Goal: Task Accomplishment & Management: Manage account settings

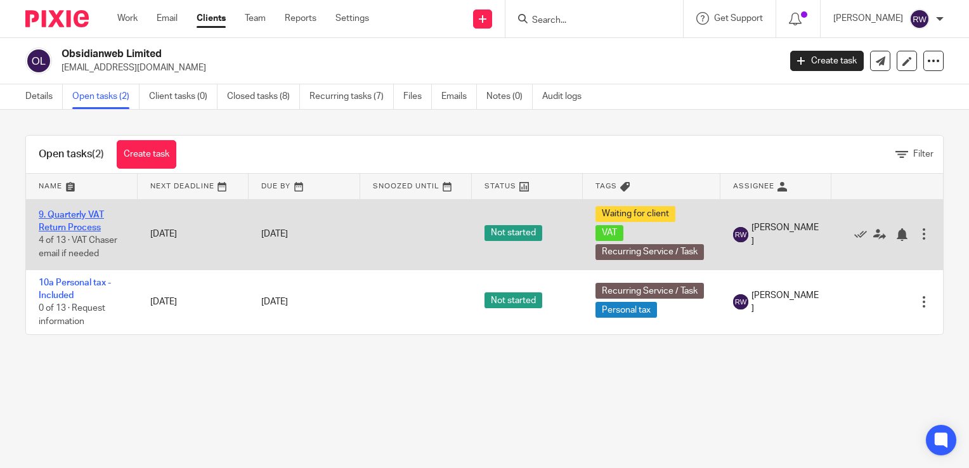
click at [94, 218] on link "9. Quarterly VAT Return Process" at bounding box center [71, 222] width 65 height 22
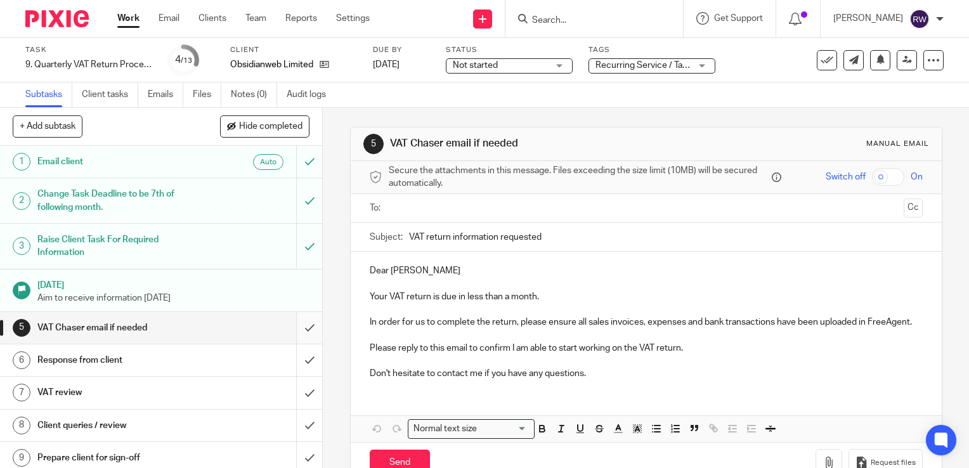
click at [300, 332] on input "submit" at bounding box center [161, 328] width 322 height 32
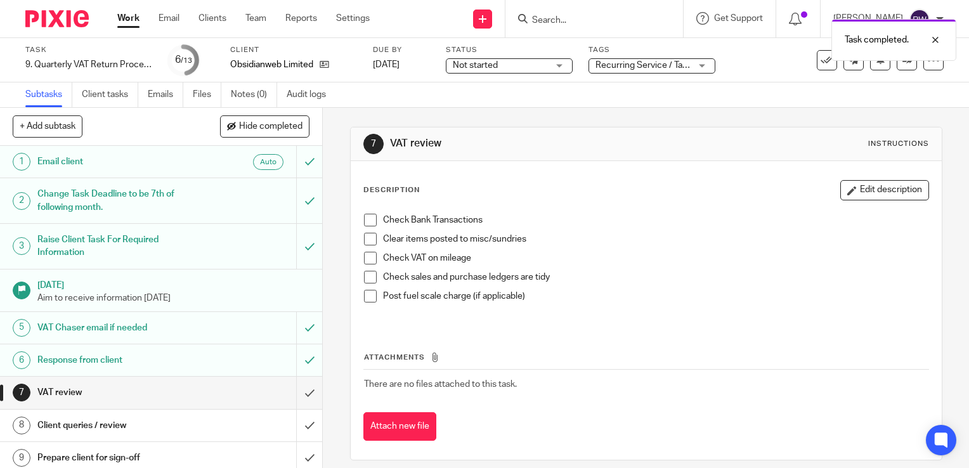
click at [648, 77] on div "Task 9. Quarterly VAT Return Process Save 9. Quarterly VAT Return Process 6 /13…" at bounding box center [484, 60] width 969 height 44
click at [645, 75] on div "Tags Recurring Service / Task + 2 Admin Tasks Advisory / Proactive Annual accou…" at bounding box center [652, 60] width 127 height 30
click at [642, 67] on span "Recurring Service / Task + 2" at bounding box center [651, 65] width 110 height 9
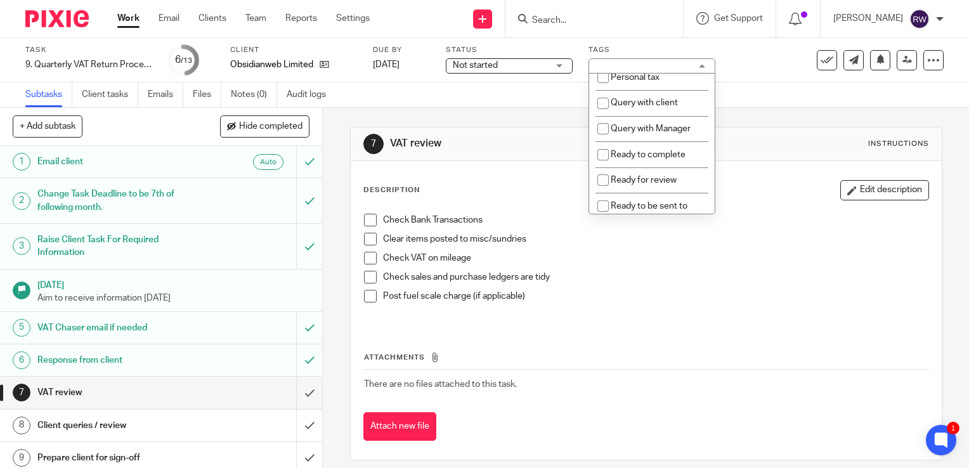
scroll to position [445, 0]
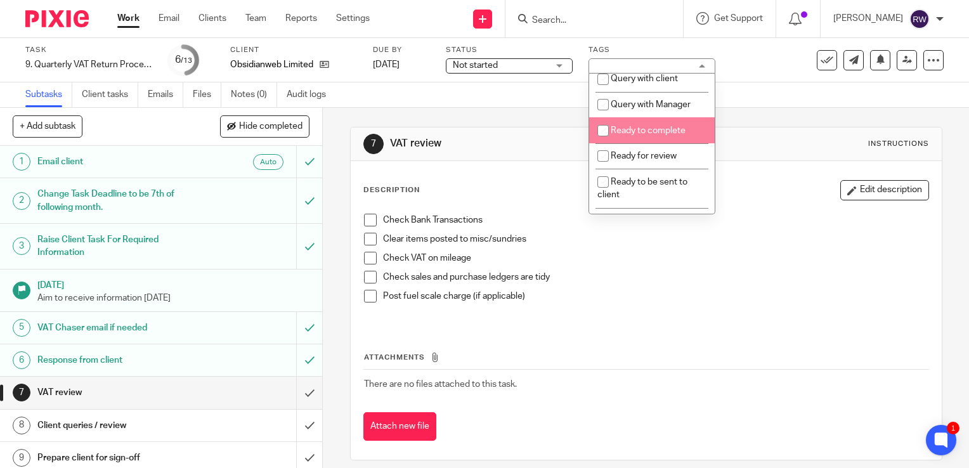
click at [675, 143] on li "Ready to complete" at bounding box center [652, 130] width 126 height 26
checkbox input "true"
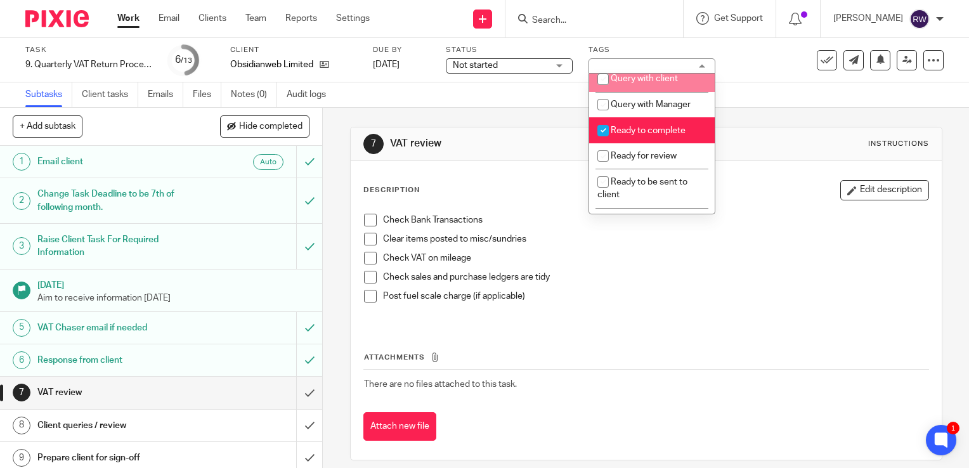
click at [540, 55] on div "Status Not started Not started Not started In progress Ready to Complete With M…" at bounding box center [509, 60] width 127 height 30
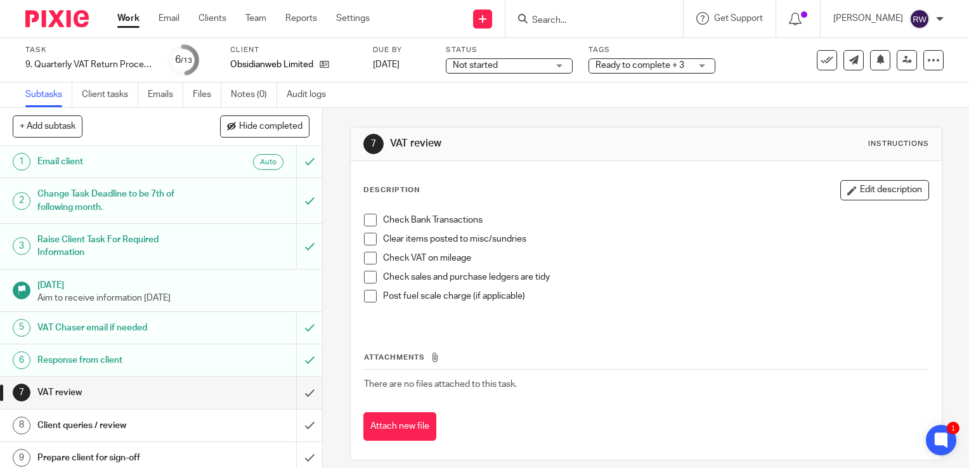
click at [538, 60] on span "Not started" at bounding box center [500, 65] width 95 height 13
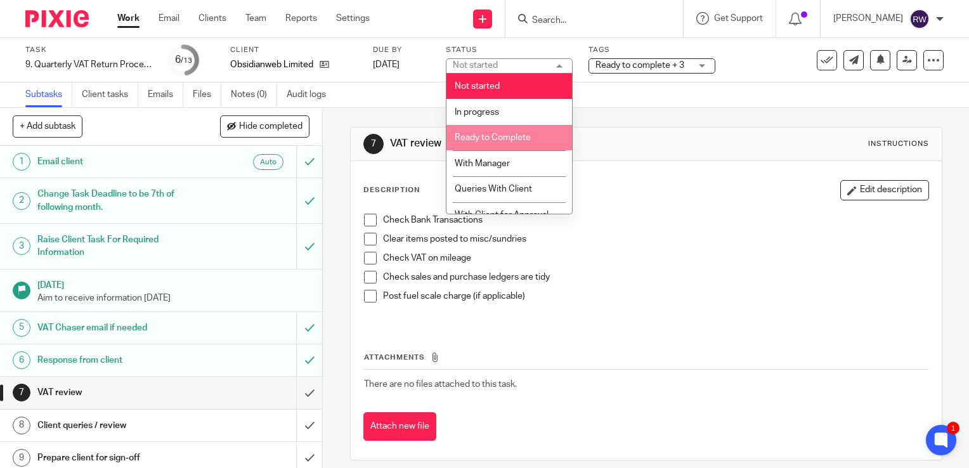
click at [500, 145] on li "Ready to Complete" at bounding box center [510, 138] width 126 height 26
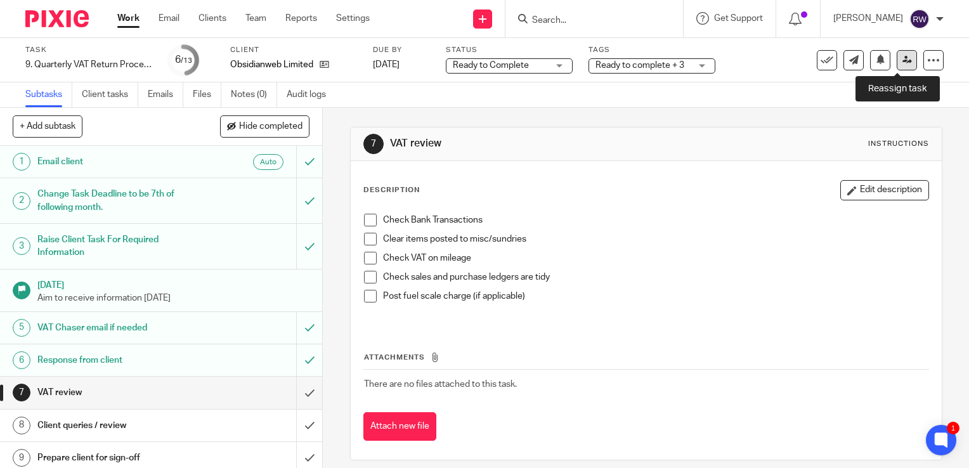
click at [903, 60] on icon at bounding box center [908, 60] width 10 height 10
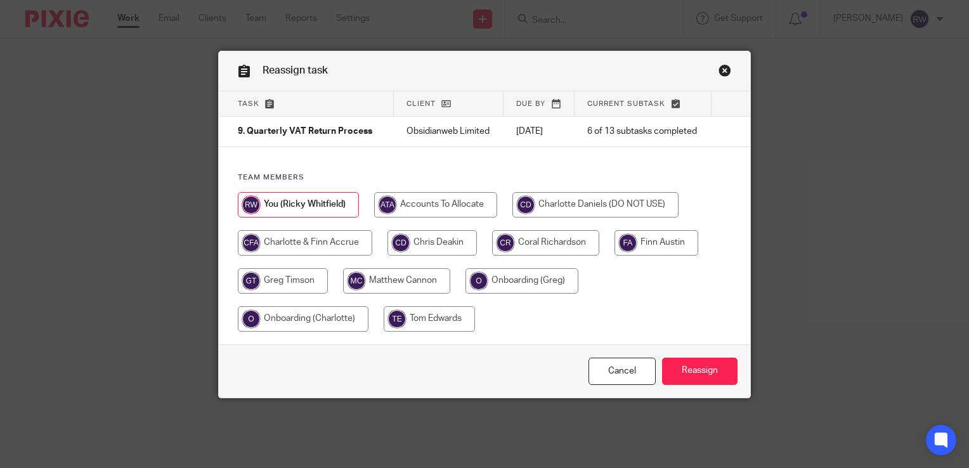
click at [357, 280] on input "radio" at bounding box center [396, 280] width 107 height 25
radio input "true"
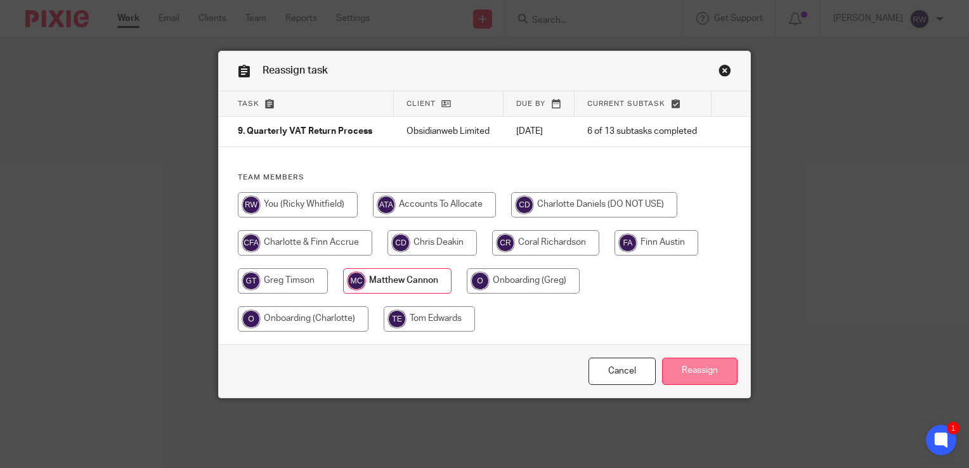
click at [711, 367] on input "Reassign" at bounding box center [699, 371] width 75 height 27
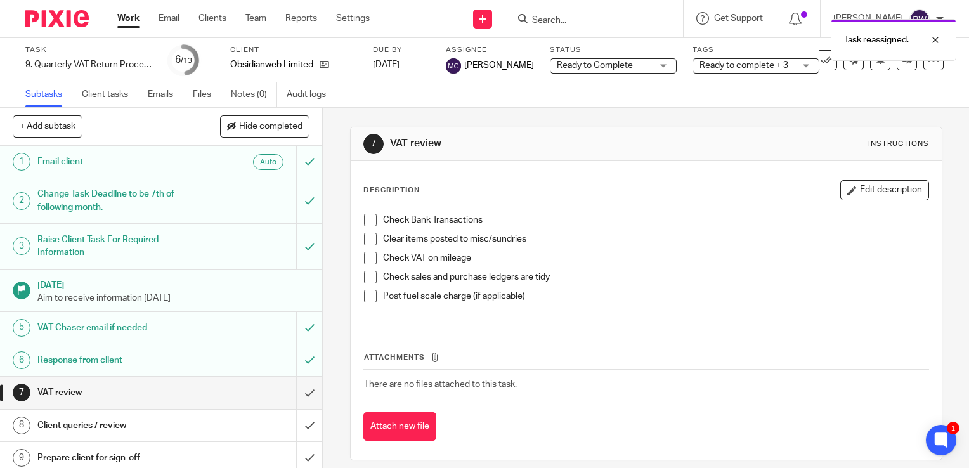
click at [600, 25] on div "Task reassigned." at bounding box center [721, 37] width 472 height 48
click at [583, 20] on div "Task reassigned." at bounding box center [721, 37] width 472 height 48
click at [577, 20] on div "Task reassigned." at bounding box center [721, 37] width 472 height 48
click at [554, 18] on input "Search" at bounding box center [588, 20] width 114 height 11
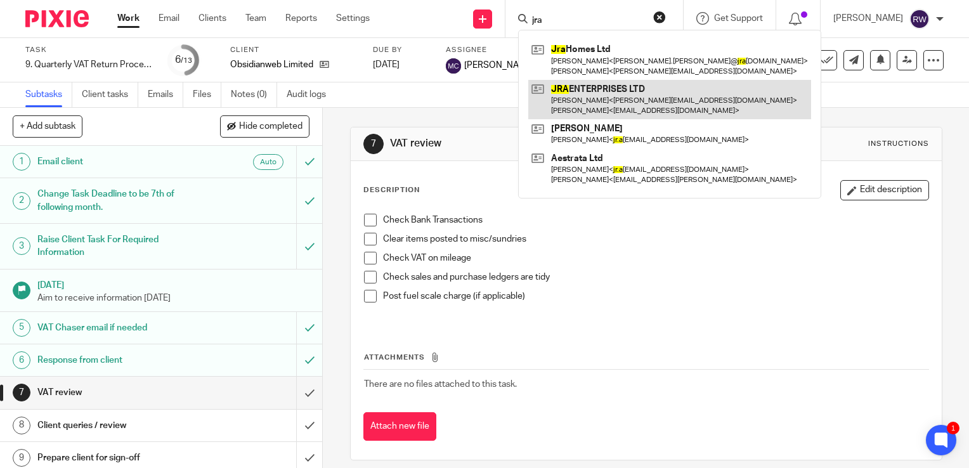
type input "jra"
click at [612, 91] on link at bounding box center [669, 99] width 283 height 39
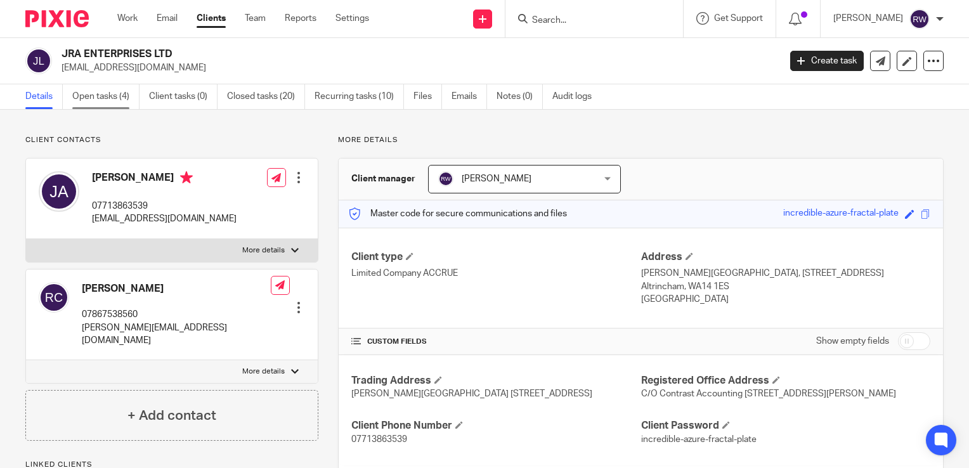
click at [112, 85] on link "Open tasks (4)" at bounding box center [105, 96] width 67 height 25
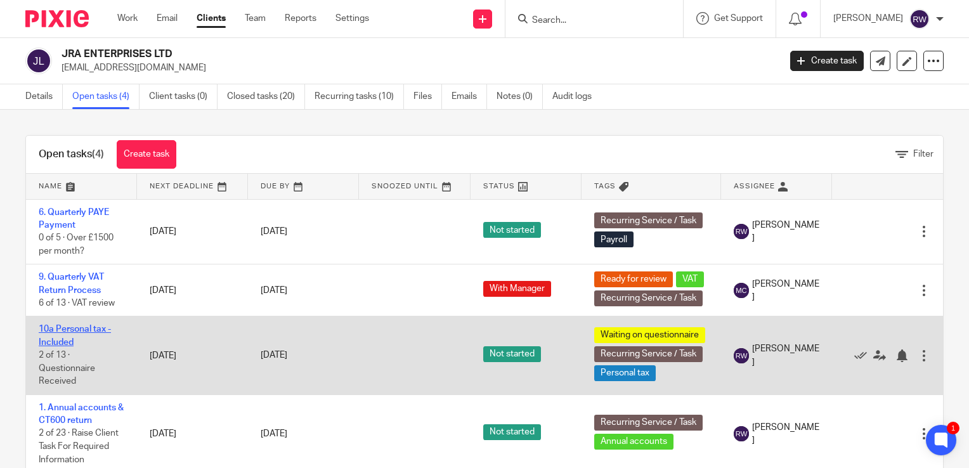
click at [69, 333] on link "10a Personal tax - Included" at bounding box center [75, 336] width 72 height 22
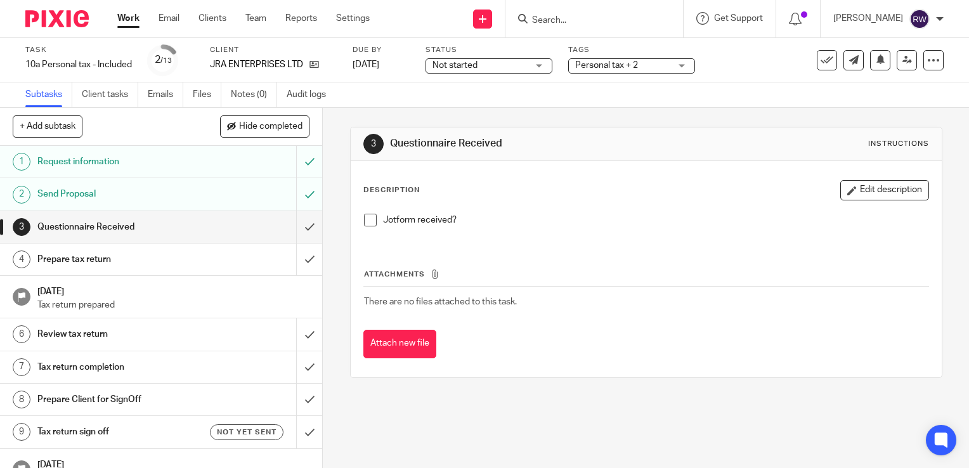
click at [370, 222] on span at bounding box center [370, 220] width 13 height 13
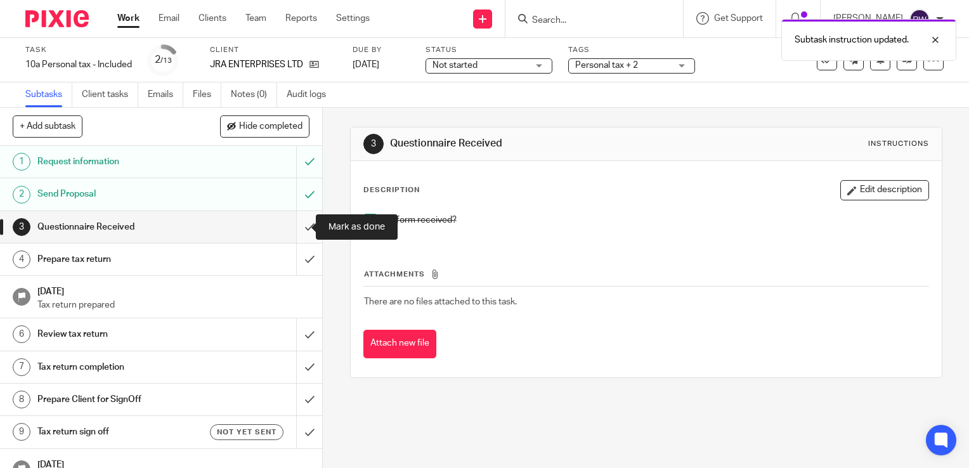
click at [287, 226] on input "submit" at bounding box center [161, 227] width 322 height 32
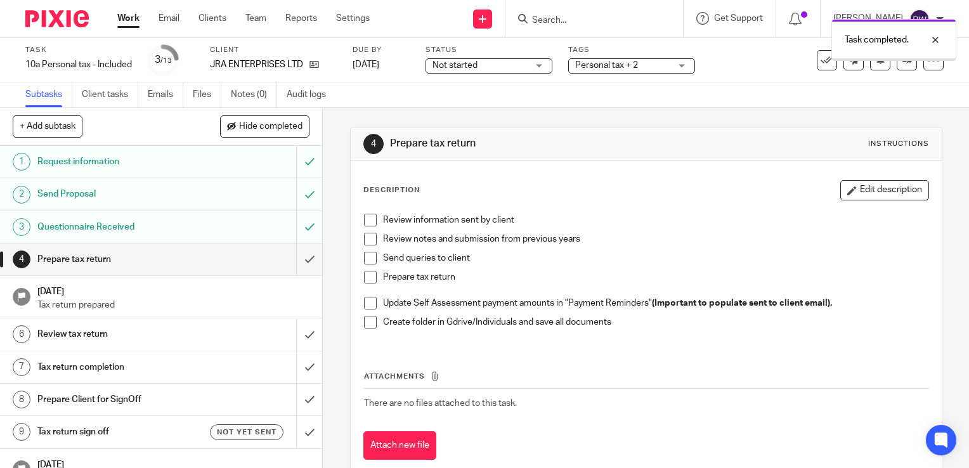
click at [622, 65] on span "Personal tax + 2" at bounding box center [606, 65] width 63 height 9
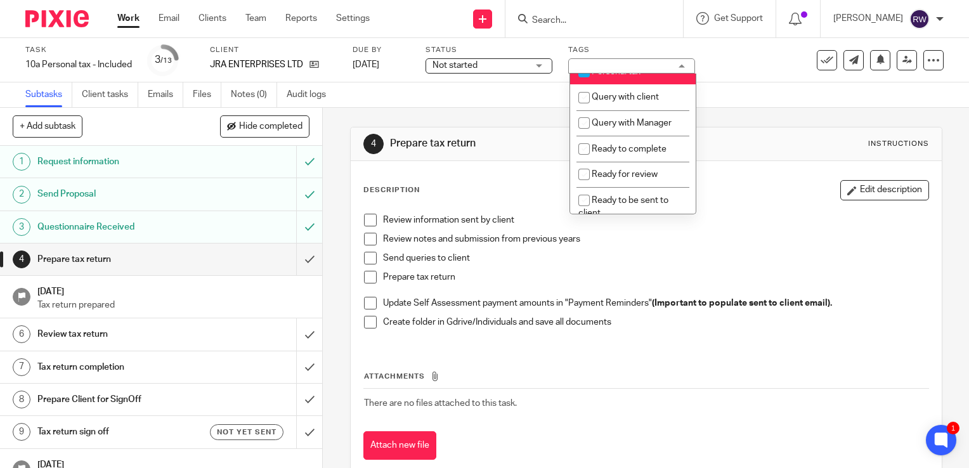
scroll to position [433, 0]
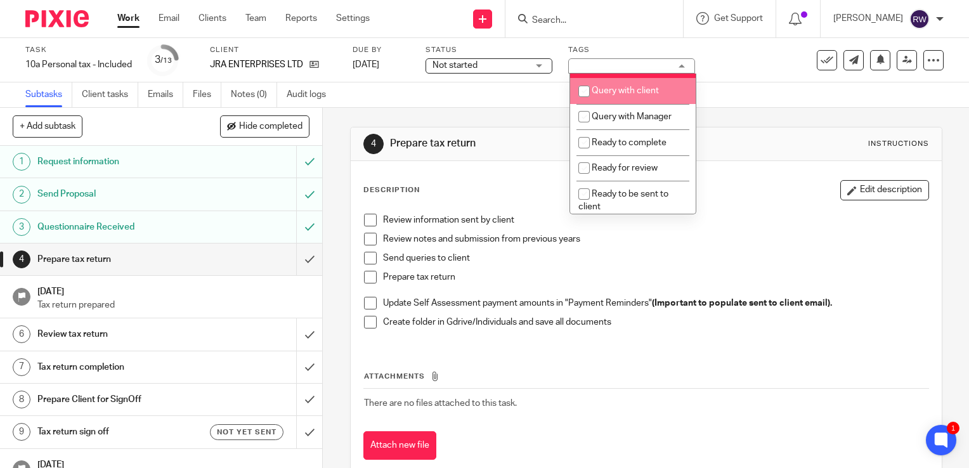
click at [613, 95] on span "Query with client" at bounding box center [625, 90] width 67 height 9
checkbox input "true"
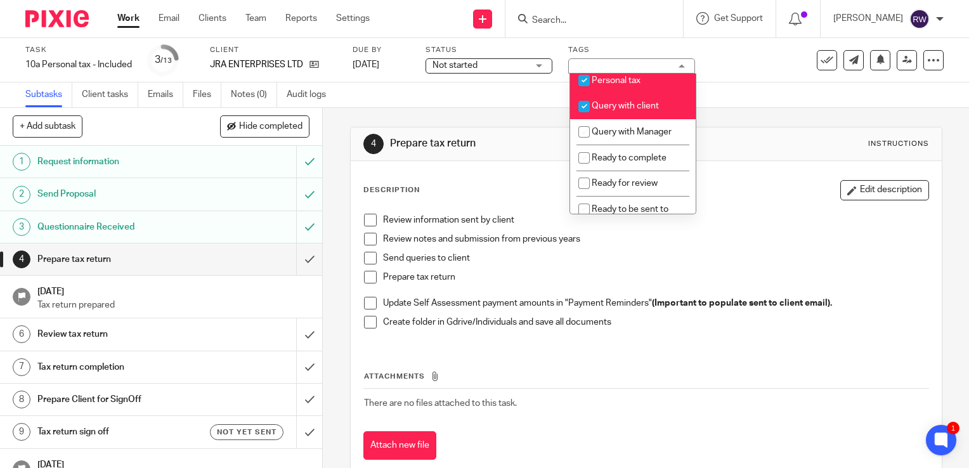
scroll to position [424, 0]
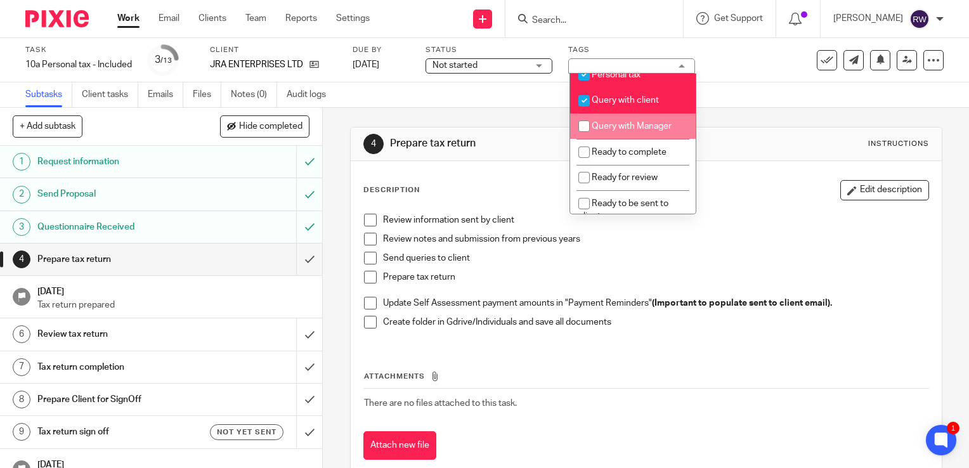
click at [666, 131] on span "Query with Manager" at bounding box center [632, 126] width 80 height 9
checkbox input "true"
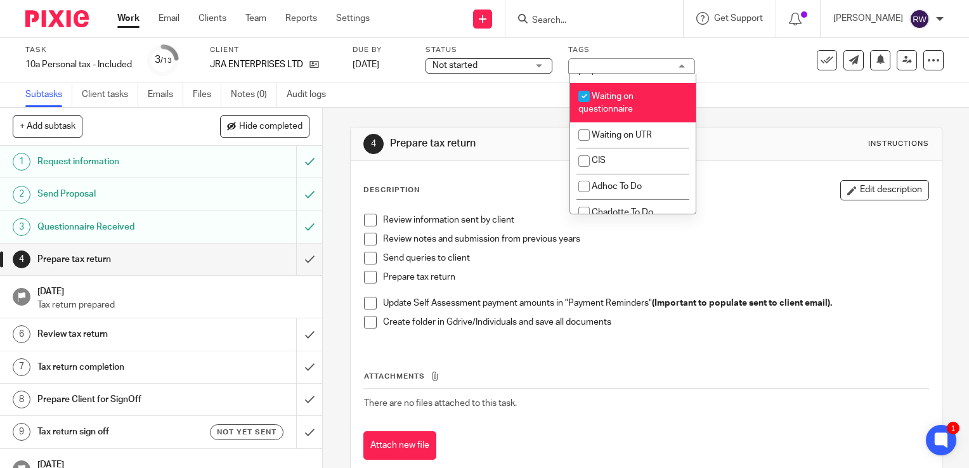
scroll to position [1099, 0]
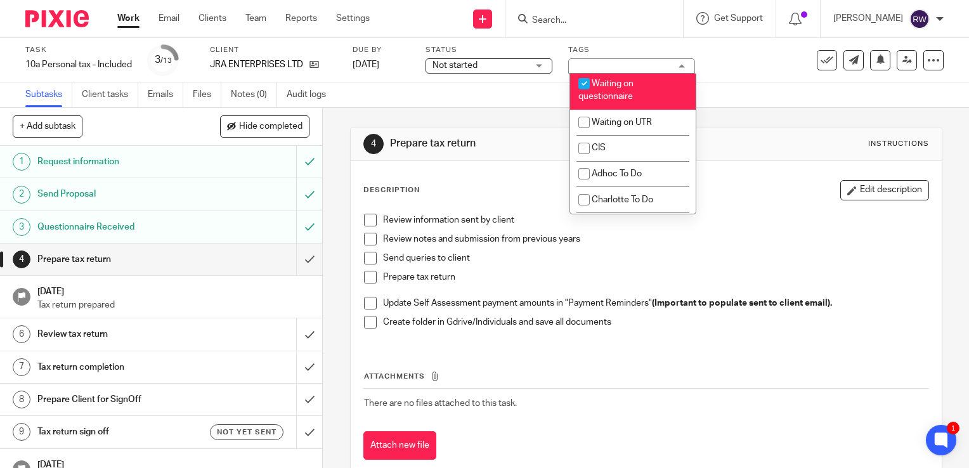
click at [637, 109] on li "Waiting on questionnaire" at bounding box center [633, 89] width 126 height 39
checkbox input "false"
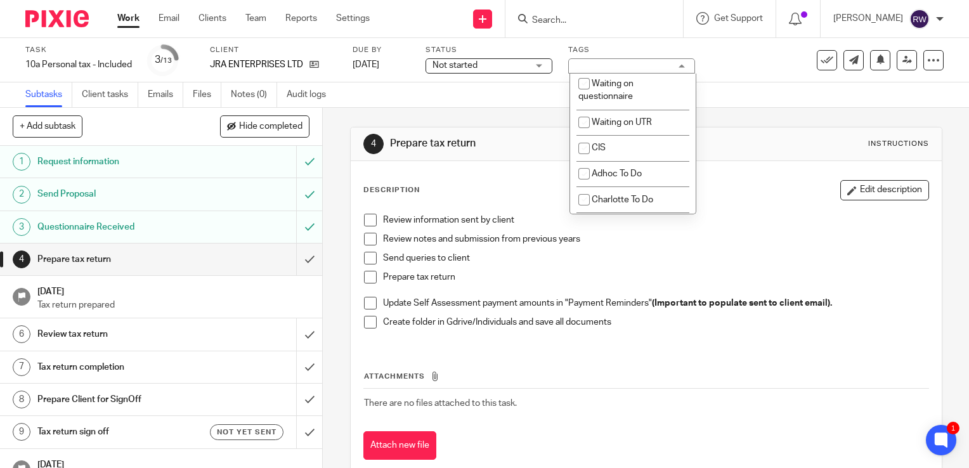
click at [738, 120] on div "4 Prepare tax return Instructions Description Edit description Review informati…" at bounding box center [646, 303] width 592 height 391
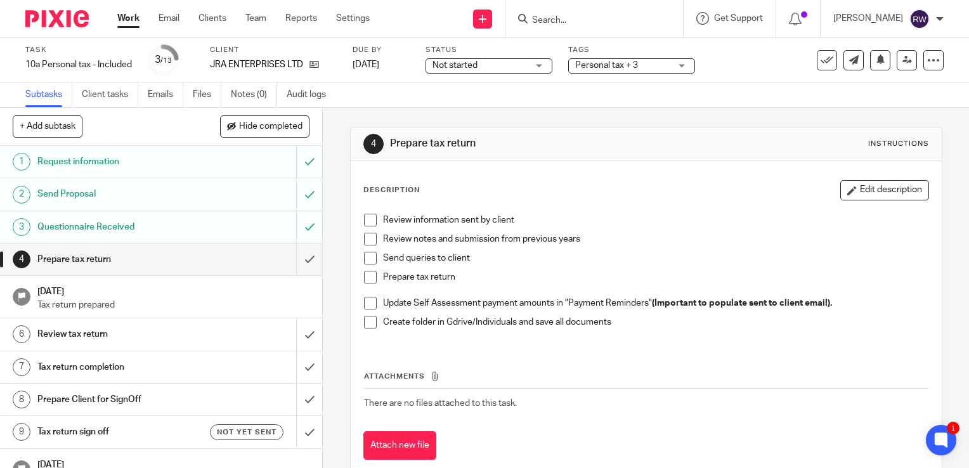
click at [584, 15] on input "Search" at bounding box center [588, 20] width 114 height 11
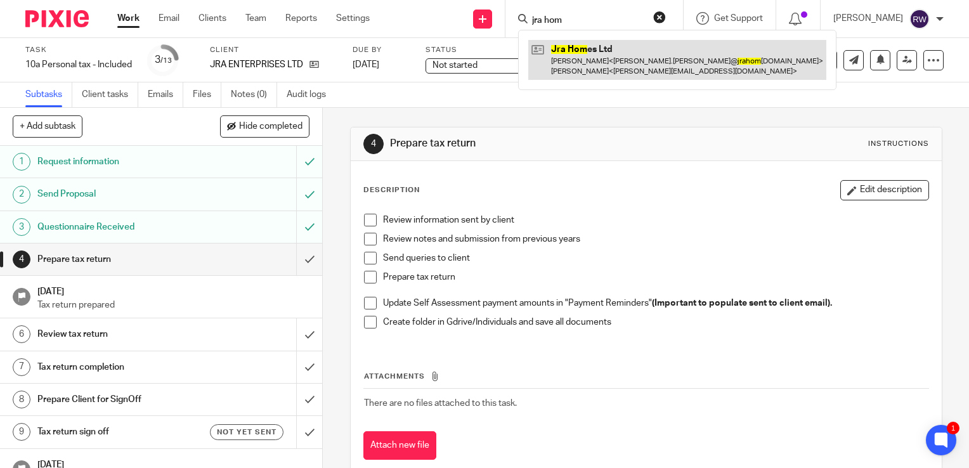
type input "jra hom"
click at [599, 56] on link at bounding box center [677, 59] width 298 height 39
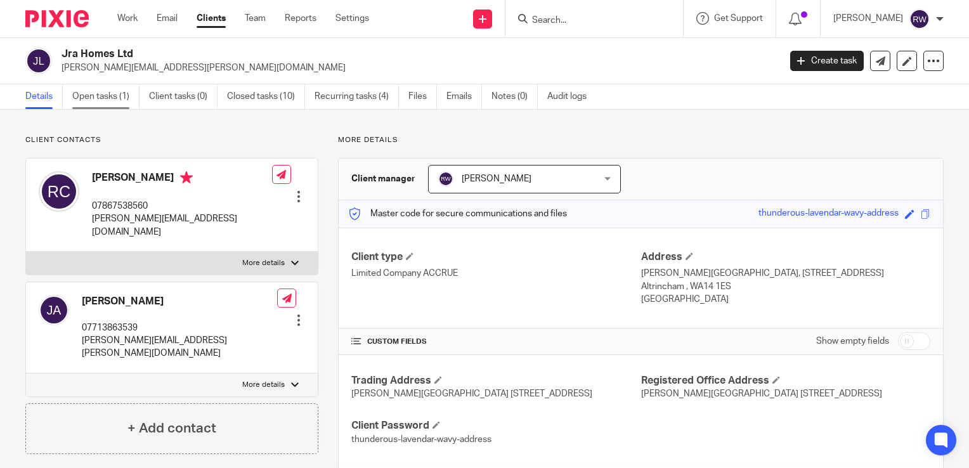
click at [129, 98] on link "Open tasks (1)" at bounding box center [105, 96] width 67 height 25
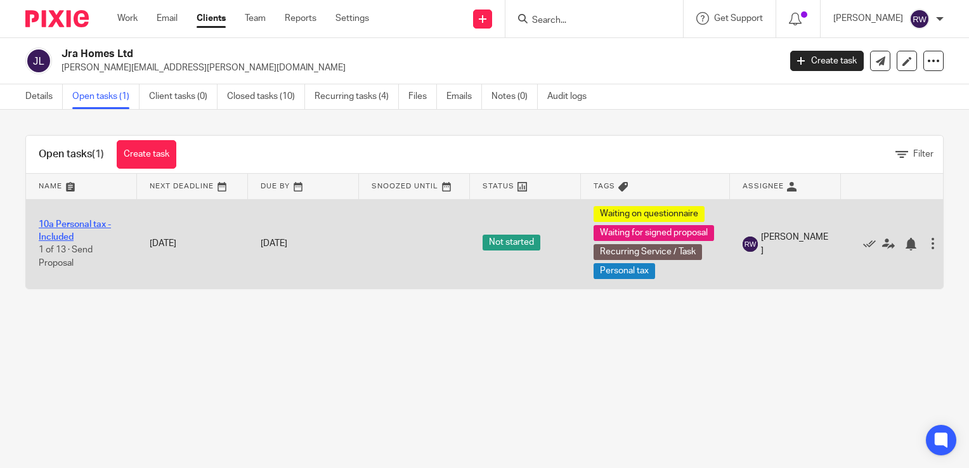
click at [94, 224] on link "10a Personal tax - Included" at bounding box center [75, 231] width 72 height 22
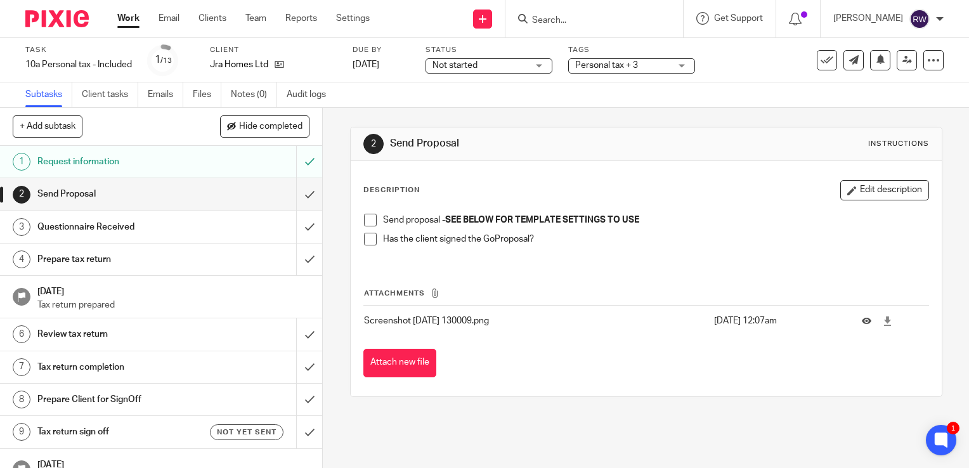
click at [365, 214] on span at bounding box center [370, 220] width 13 height 13
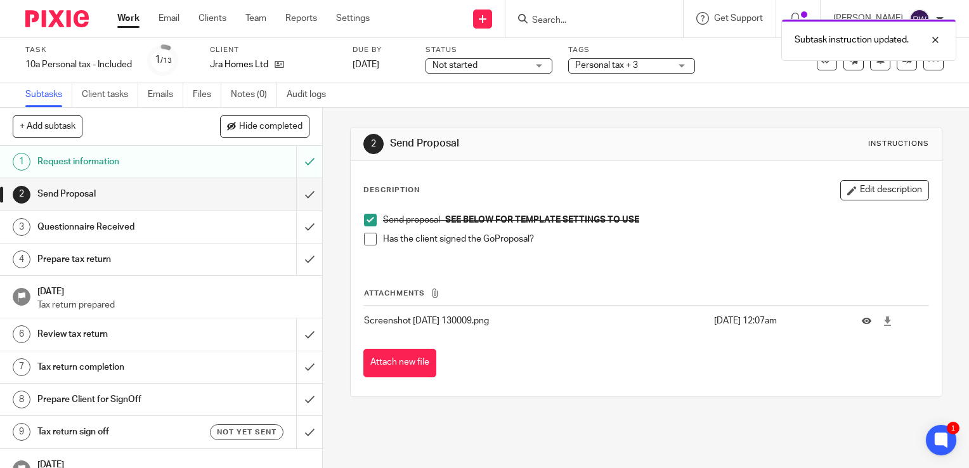
click at [370, 237] on span at bounding box center [370, 239] width 13 height 13
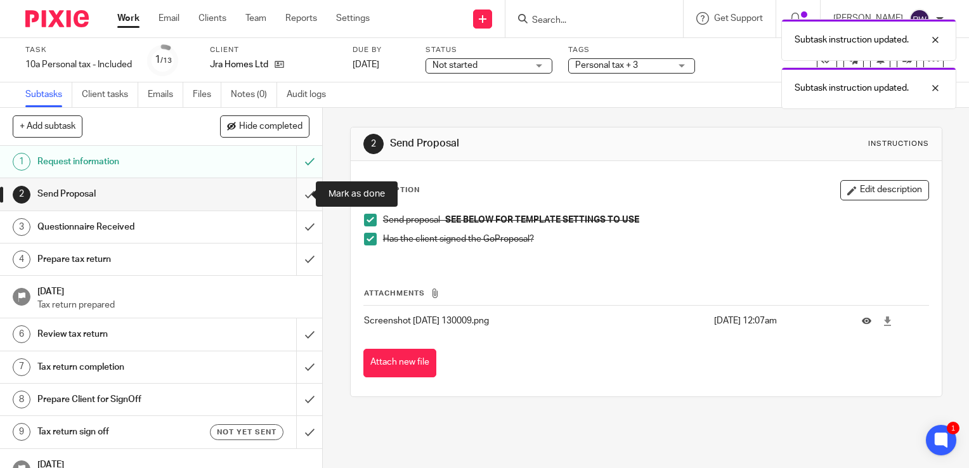
click at [307, 198] on input "submit" at bounding box center [161, 194] width 322 height 32
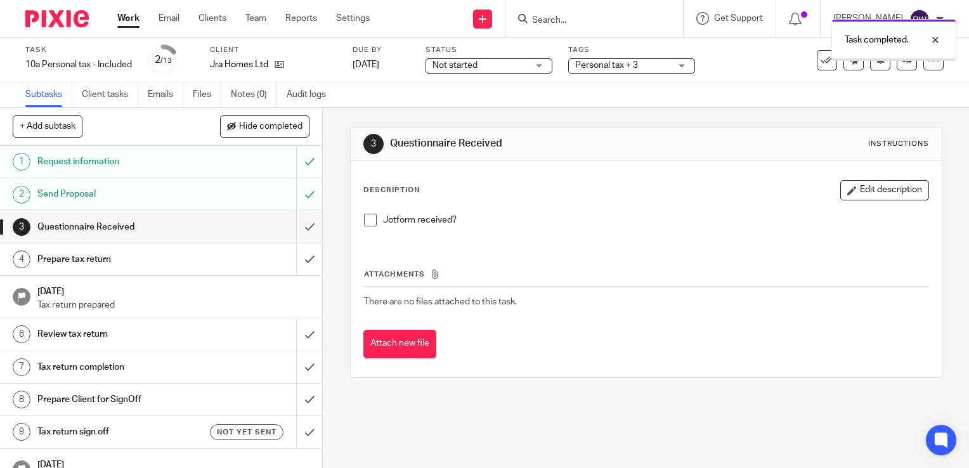
click at [369, 223] on span at bounding box center [370, 220] width 13 height 13
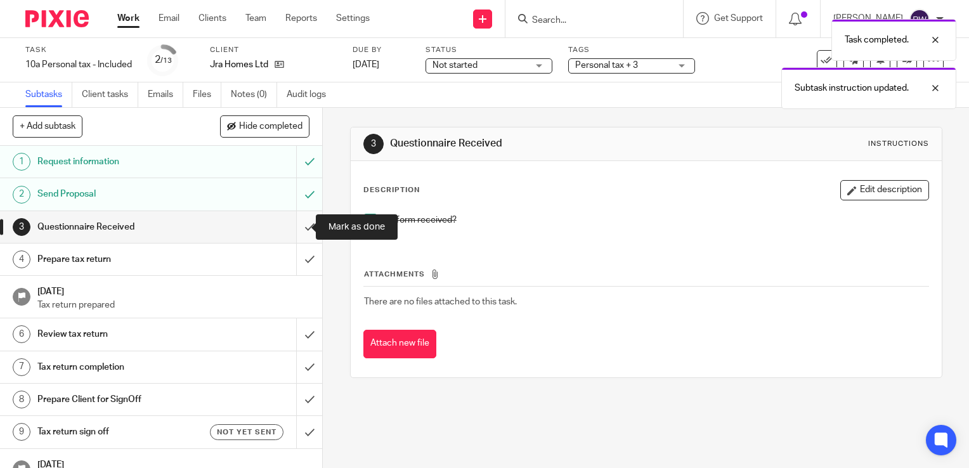
click at [296, 226] on input "submit" at bounding box center [161, 227] width 322 height 32
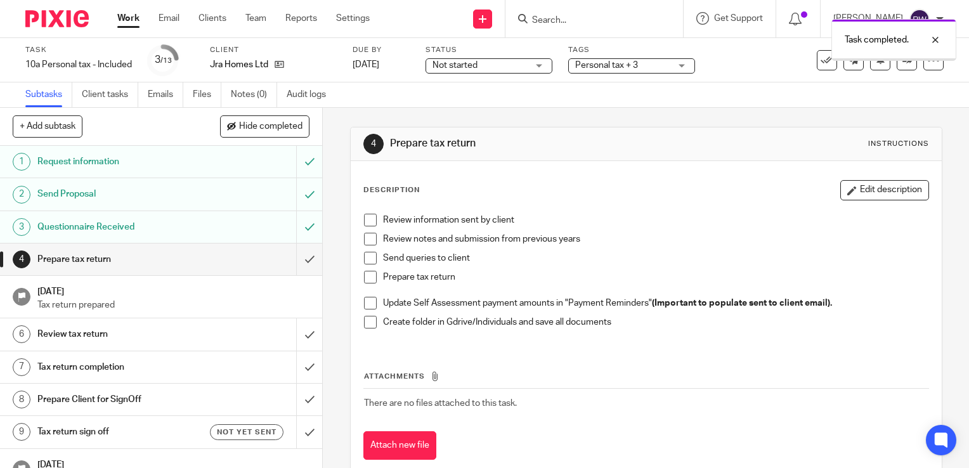
click at [654, 69] on span "Personal tax + 3" at bounding box center [622, 65] width 95 height 13
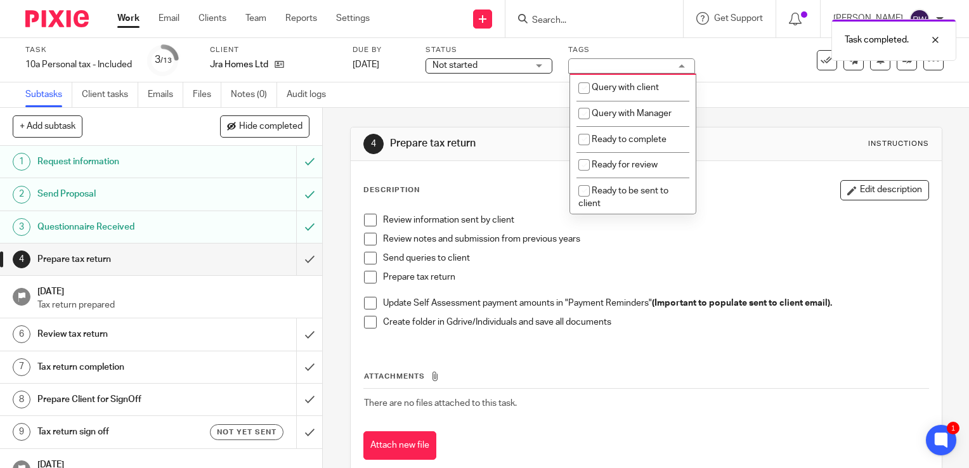
scroll to position [430, 0]
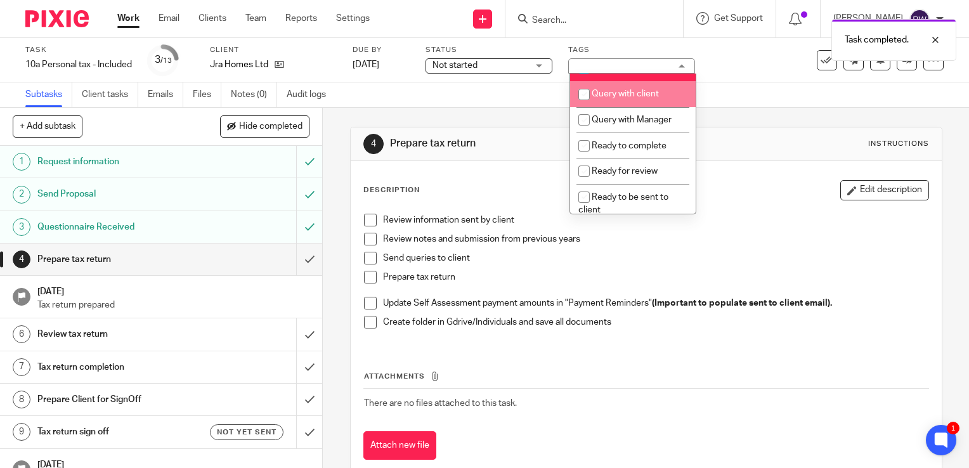
click at [641, 98] on span "Query with client" at bounding box center [625, 93] width 67 height 9
checkbox input "true"
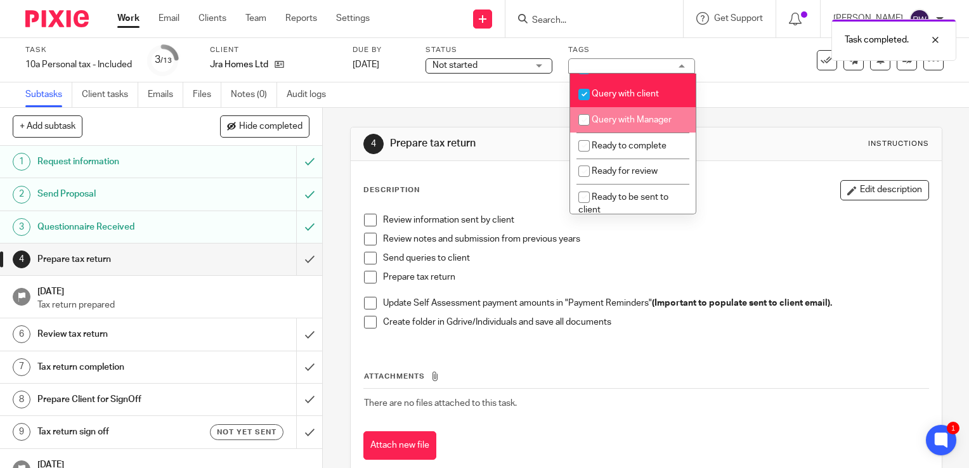
click at [637, 124] on span "Query with Manager" at bounding box center [632, 119] width 80 height 9
checkbox input "true"
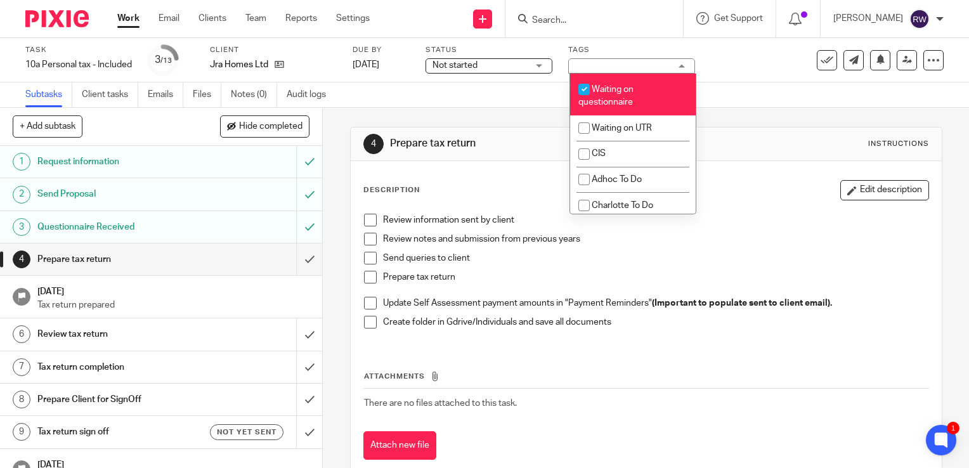
scroll to position [1086, 0]
click at [606, 83] on li "Waiting for signed proposal" at bounding box center [633, 63] width 126 height 39
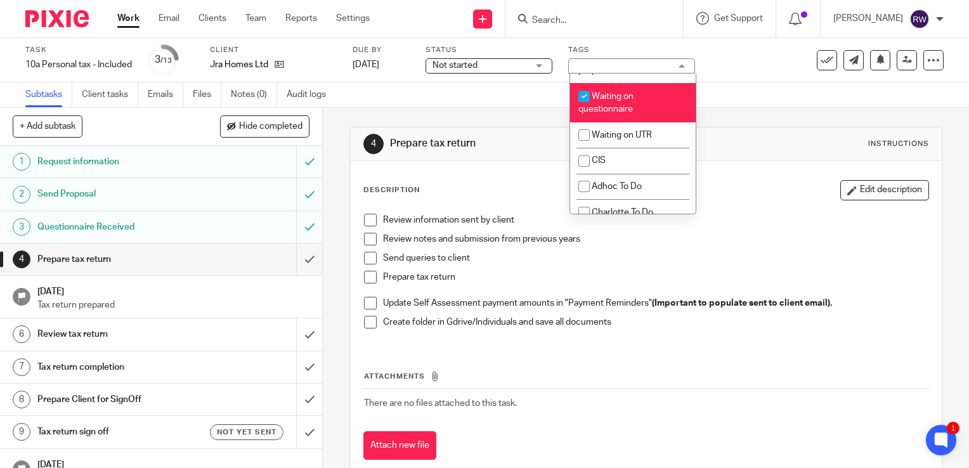
click at [601, 83] on li "Waiting for signed proposal" at bounding box center [633, 63] width 126 height 39
click at [593, 83] on li "Waiting for signed proposal" at bounding box center [633, 63] width 126 height 39
checkbox input "false"
click at [593, 122] on li "Waiting on questionnaire" at bounding box center [633, 102] width 126 height 39
checkbox input "false"
